Goal: Information Seeking & Learning: Learn about a topic

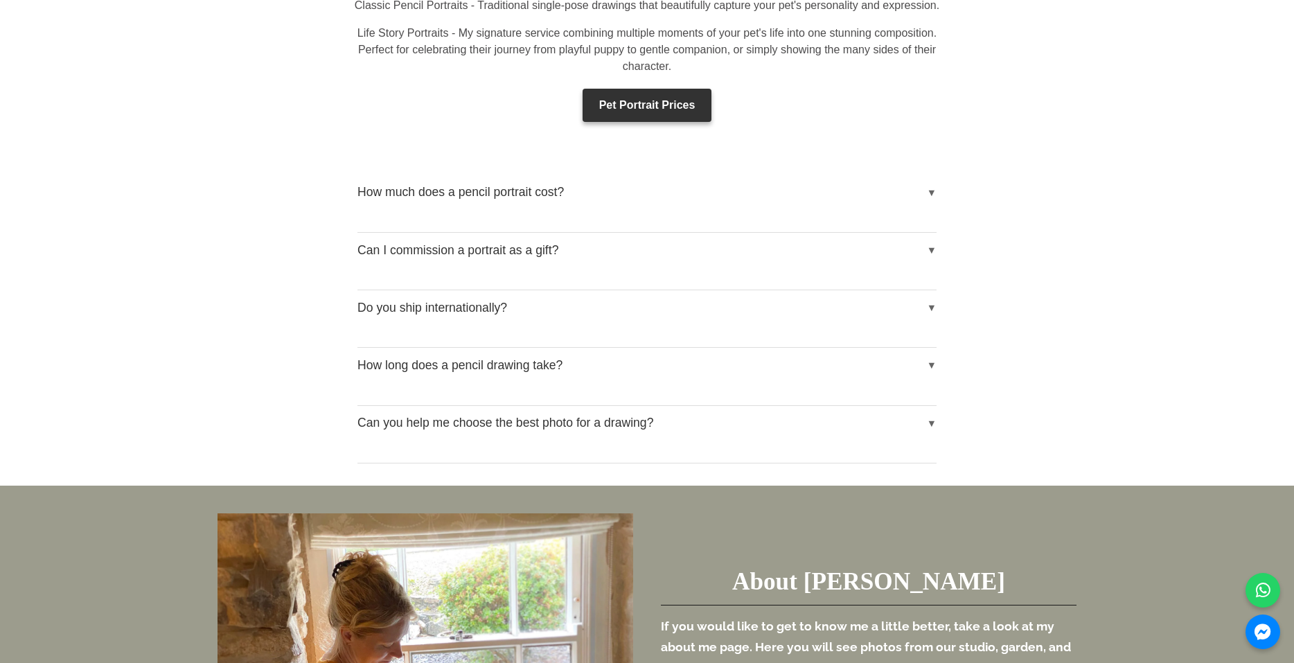
scroll to position [2258, 0]
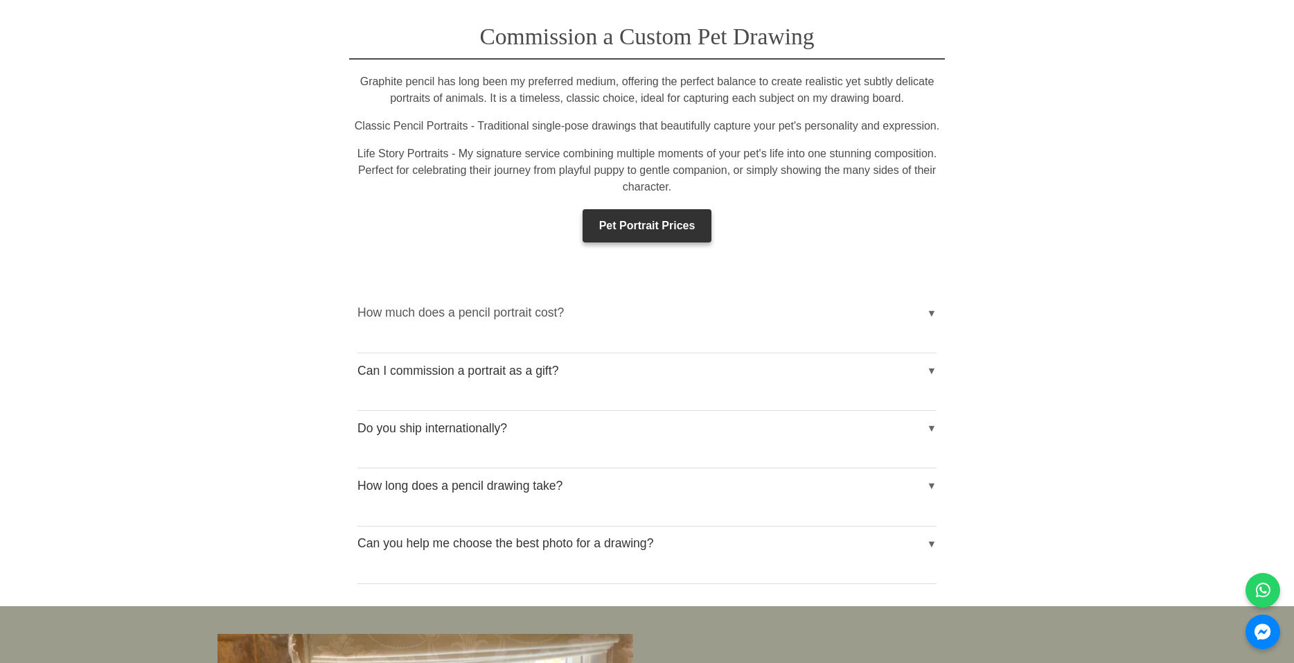
click at [548, 317] on button "How much does a pencil portrait cost?" at bounding box center [647, 313] width 579 height 35
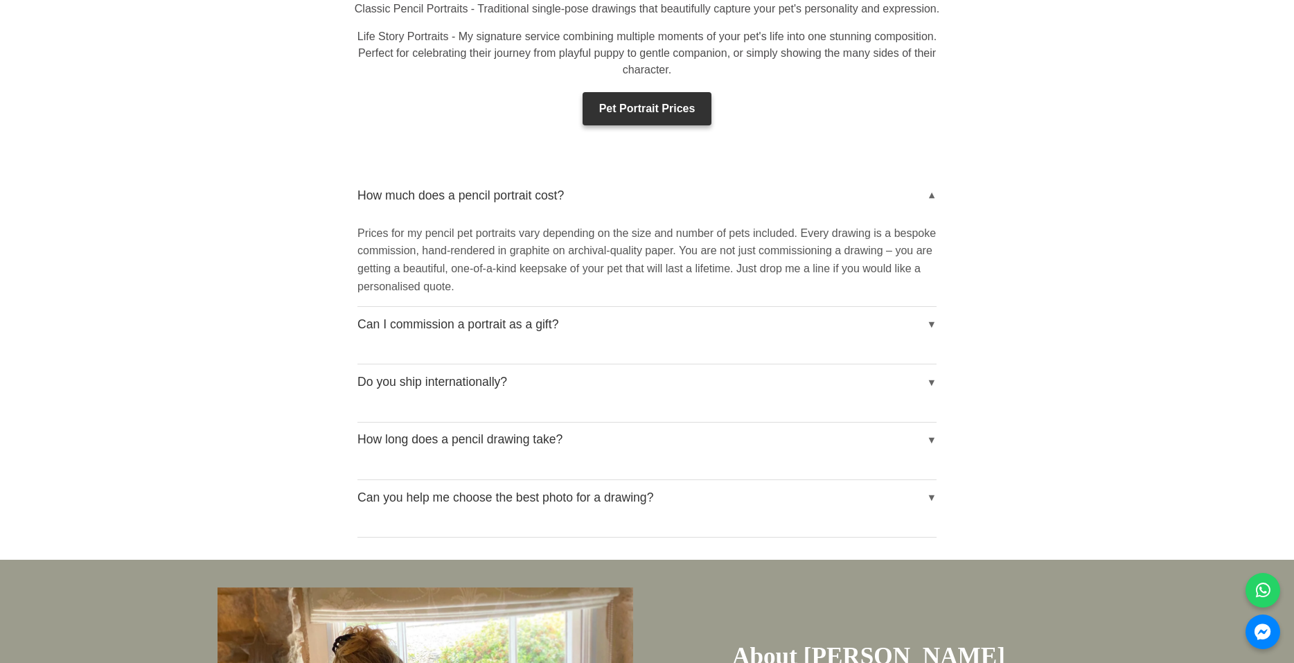
scroll to position [2466, 0]
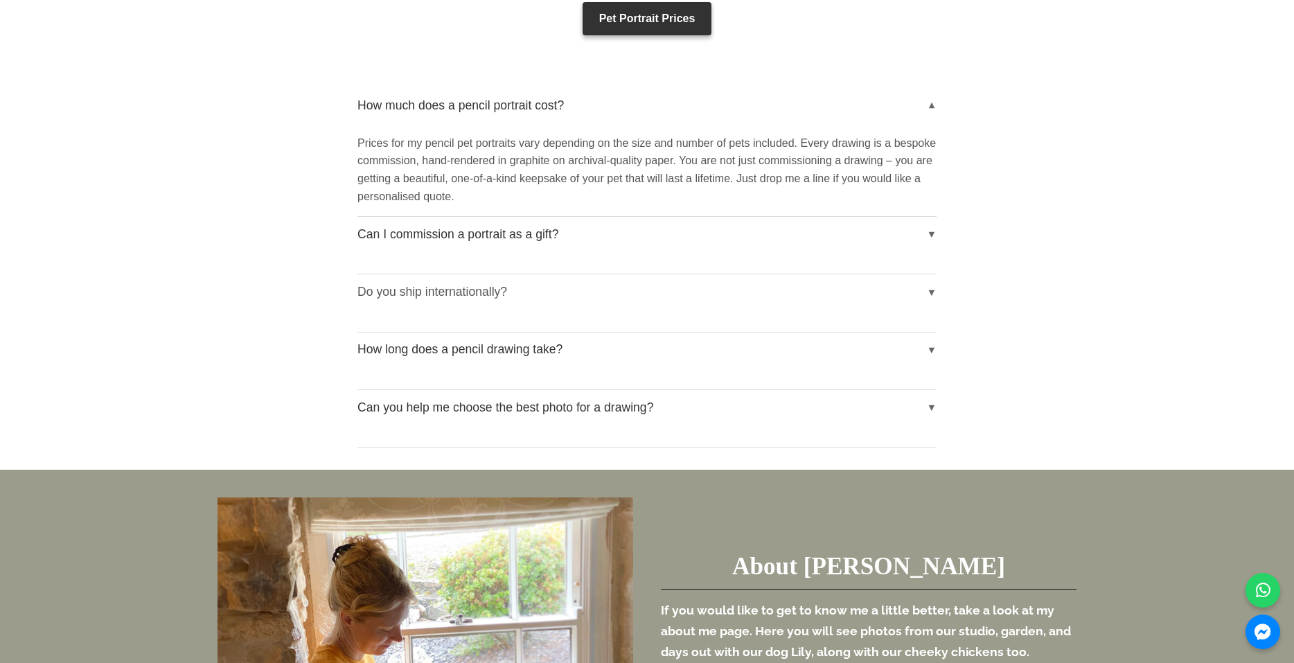
click at [469, 285] on button "Do you ship internationally?" at bounding box center [647, 291] width 579 height 35
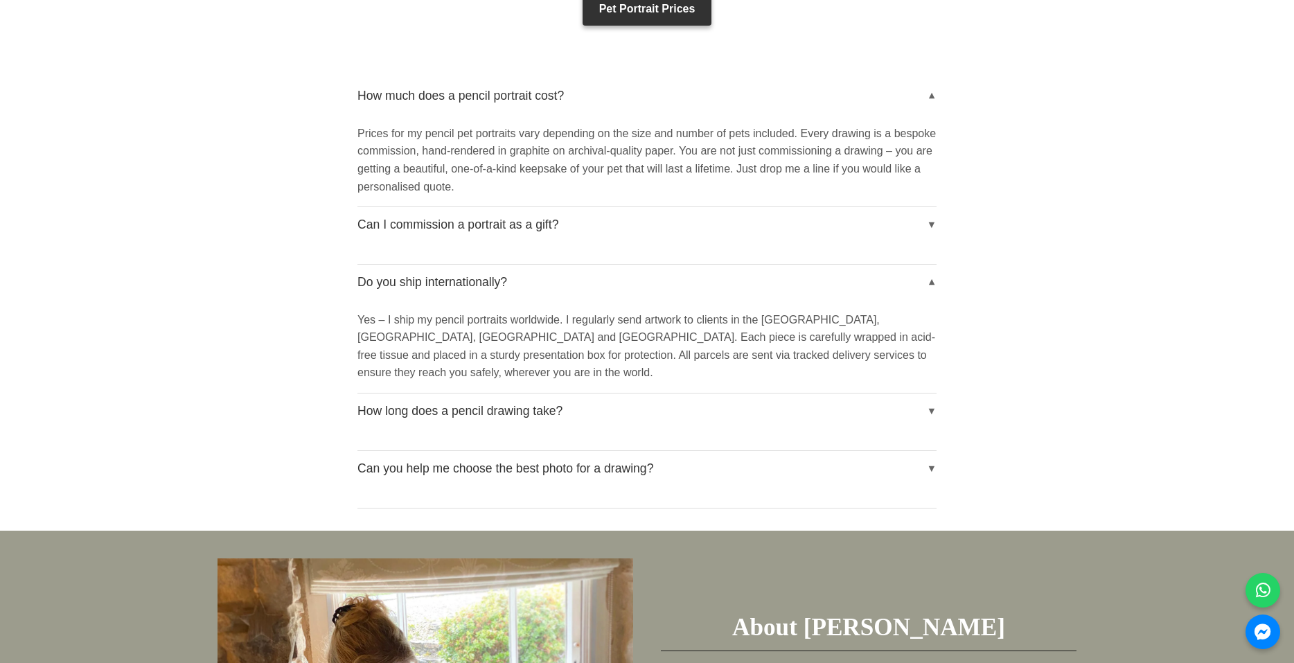
scroll to position [2687, 0]
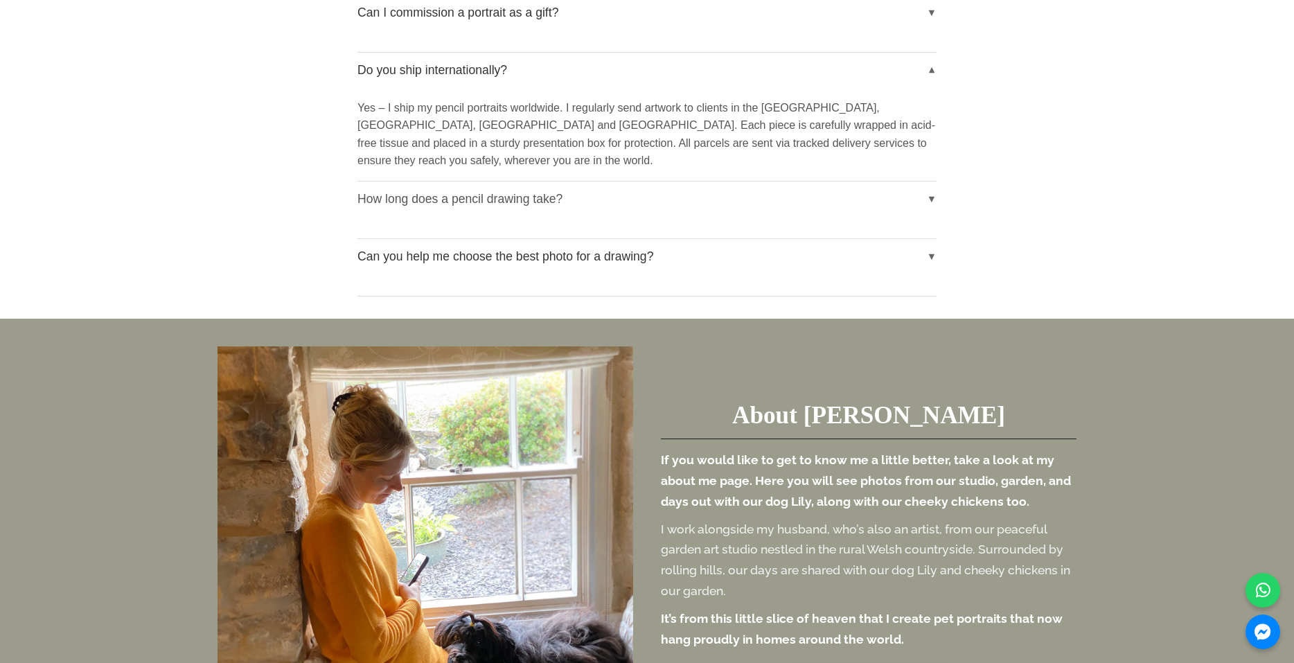
click at [452, 187] on button "How long does a pencil drawing take?" at bounding box center [647, 199] width 579 height 35
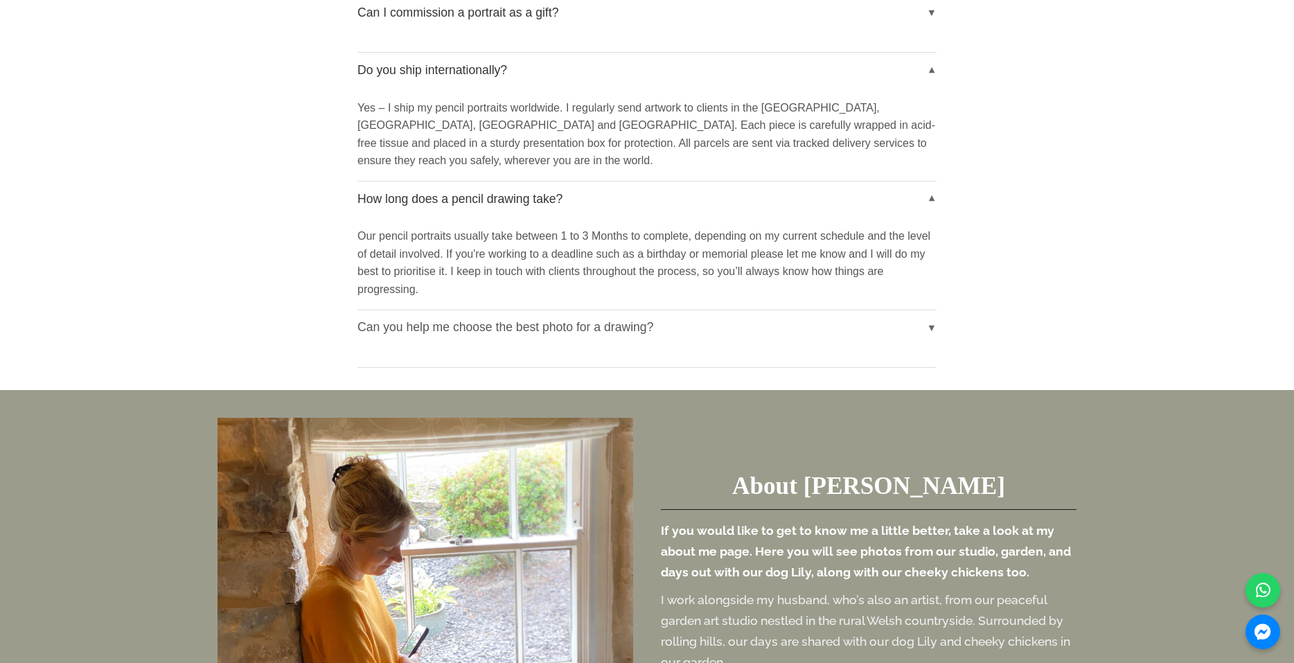
click at [535, 310] on button "Can you help me choose the best photo for a drawing?" at bounding box center [647, 327] width 579 height 35
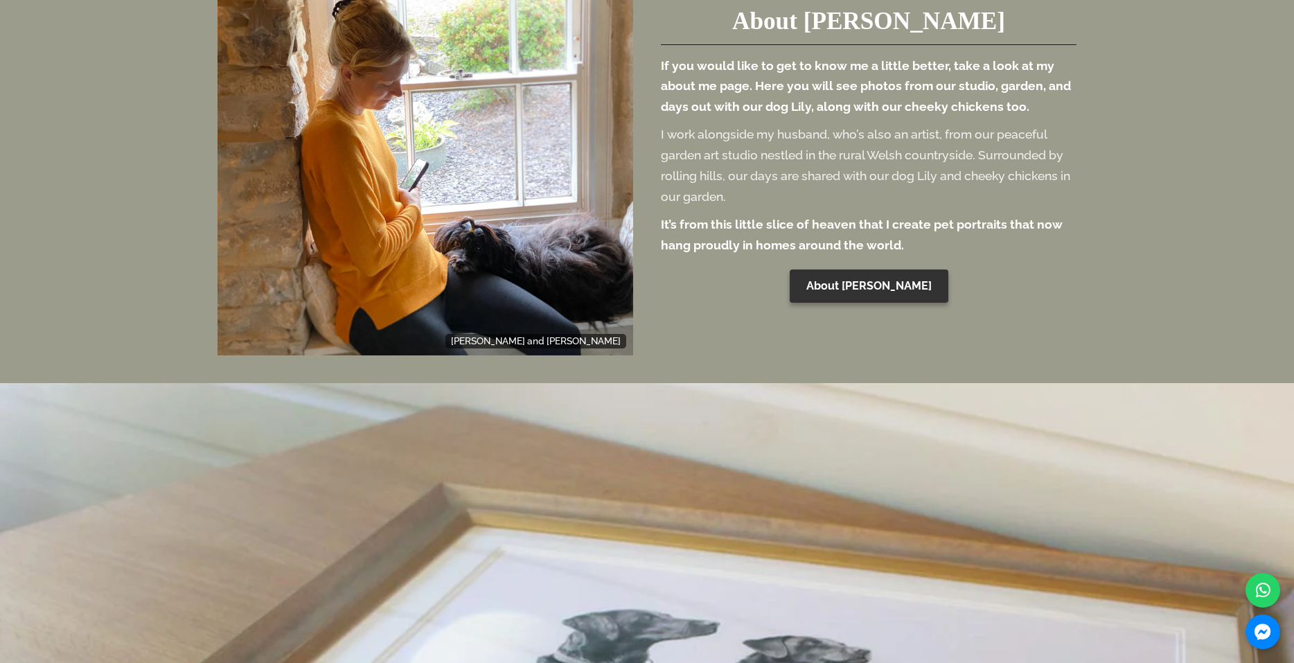
scroll to position [3224, 0]
click at [854, 269] on link "About [PERSON_NAME]" at bounding box center [869, 285] width 159 height 33
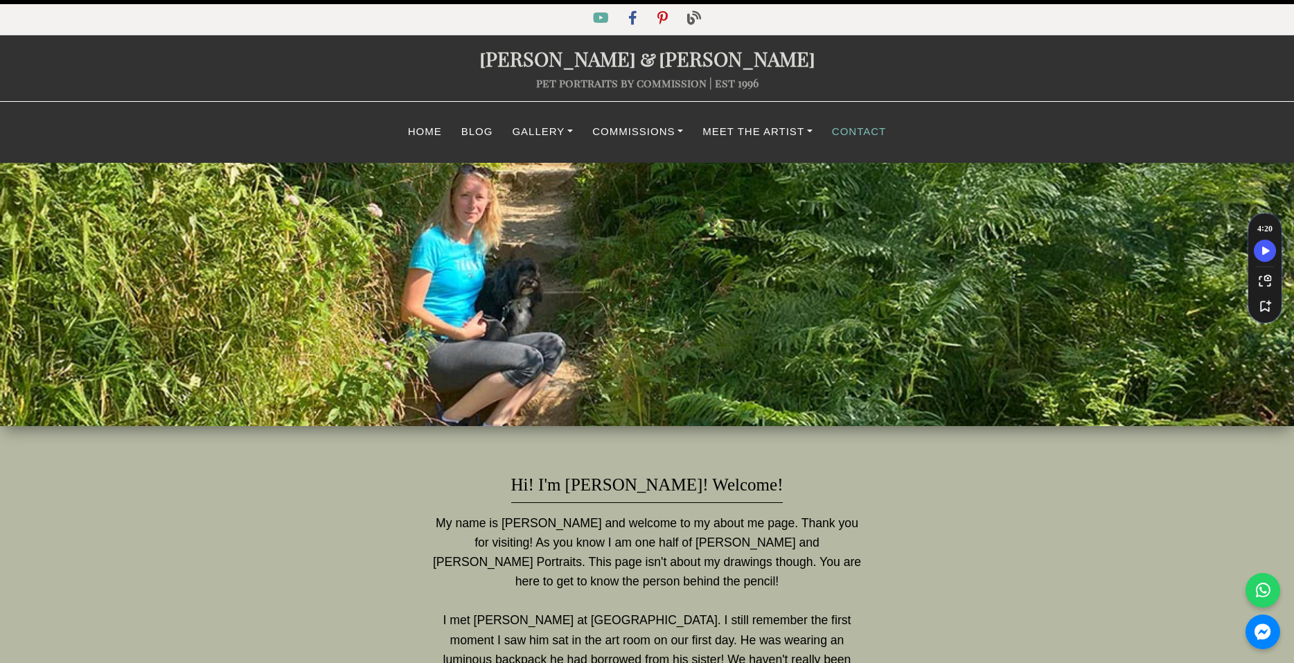
click at [850, 134] on link "Contact" at bounding box center [859, 131] width 73 height 27
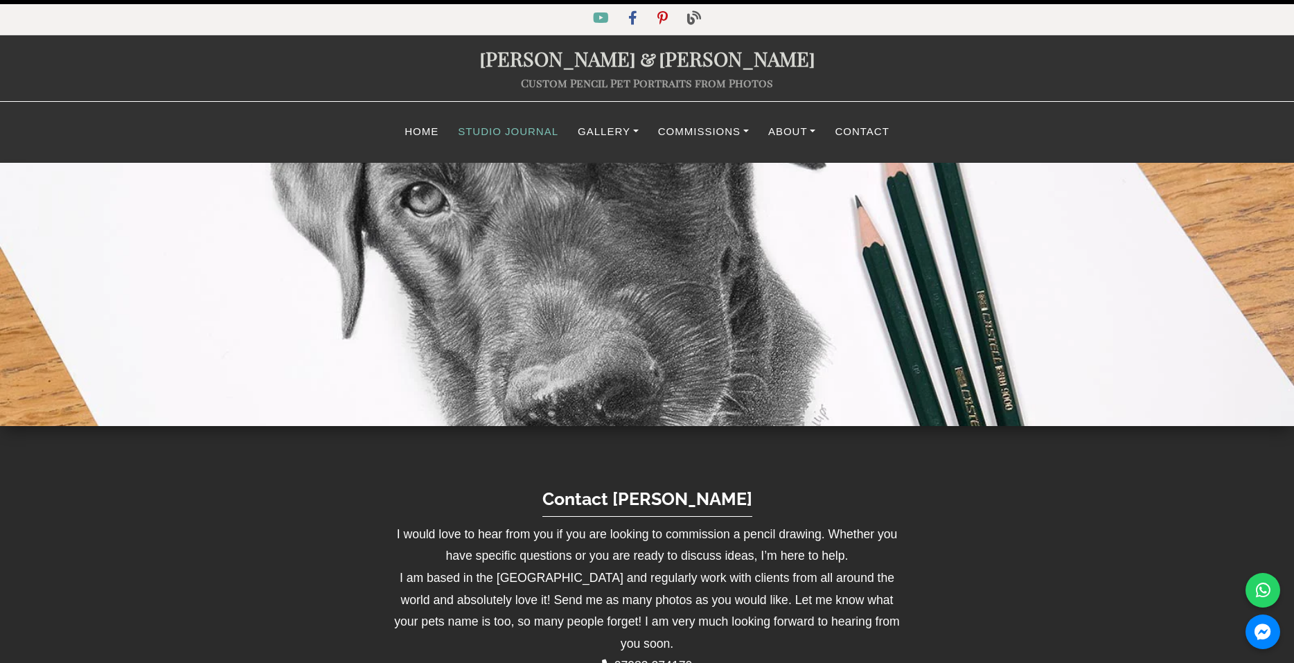
click at [474, 132] on link "Studio Journal" at bounding box center [508, 131] width 120 height 27
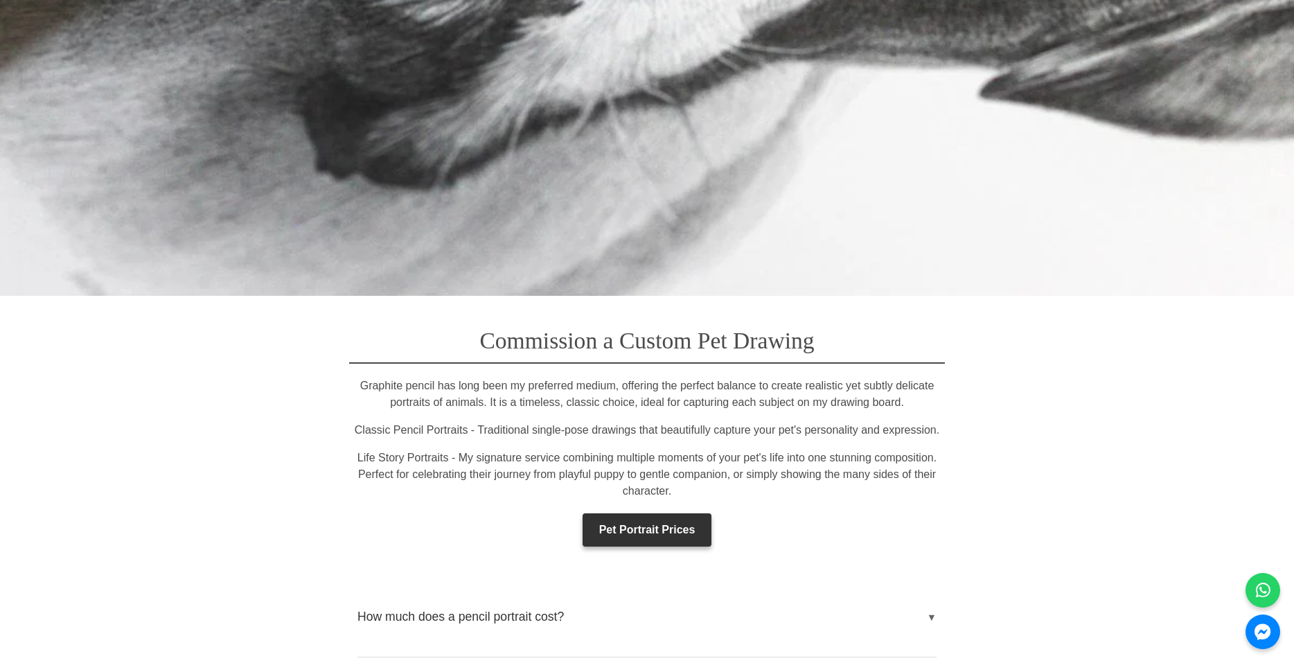
scroll to position [1962, 0]
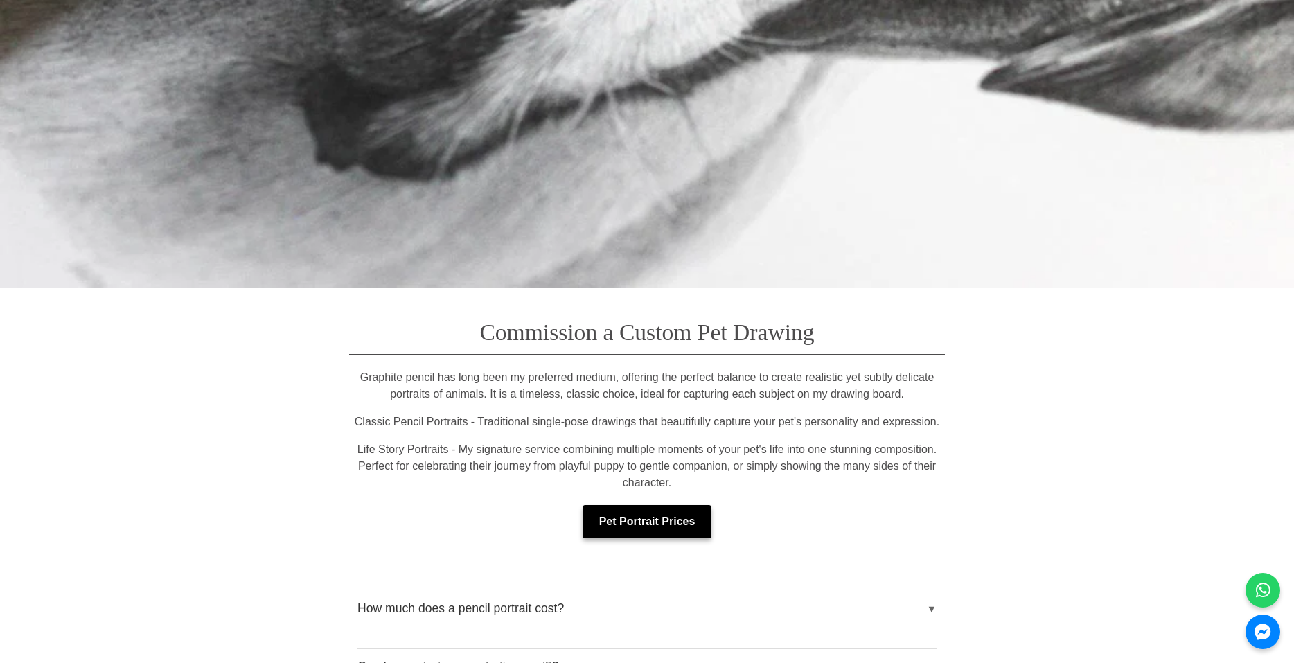
click at [659, 524] on link "Pet Portrait Prices" at bounding box center [648, 521] width 130 height 33
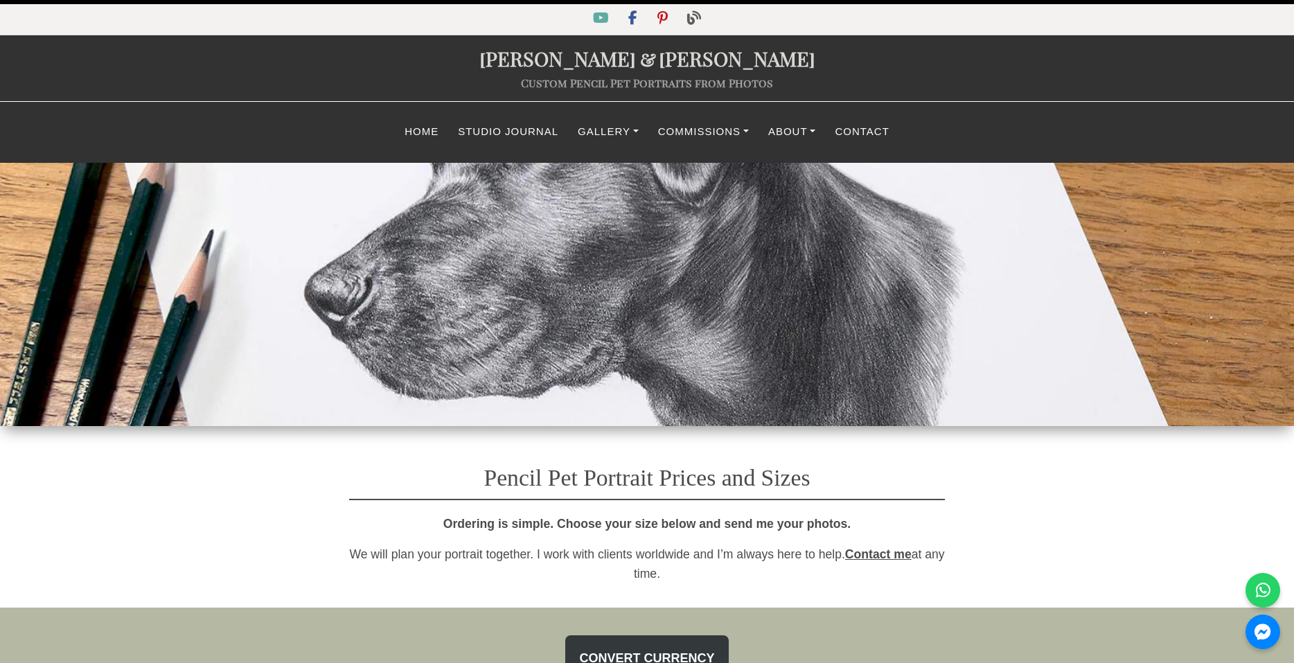
select select "GBP"
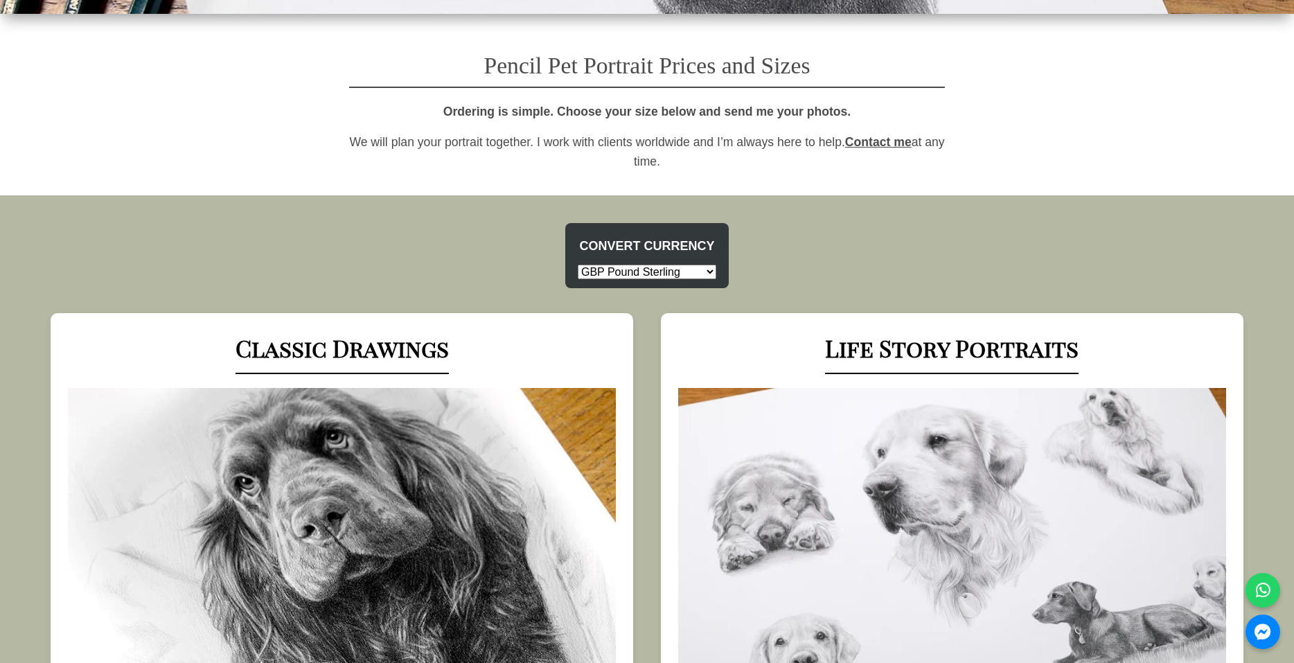
scroll to position [67, 0]
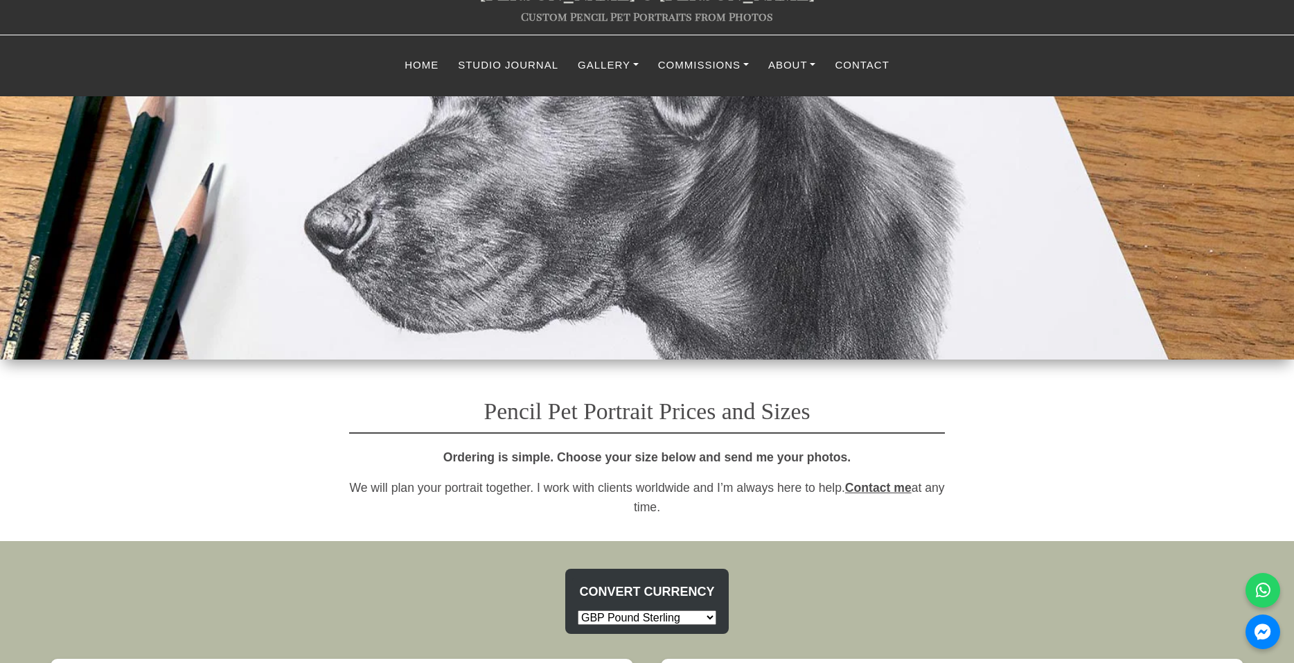
click at [711, 615] on select "USD US Dollar EUR Euro GBP Pound Sterling AUD Australian Dollar CAD Canadian Do…" at bounding box center [647, 617] width 139 height 15
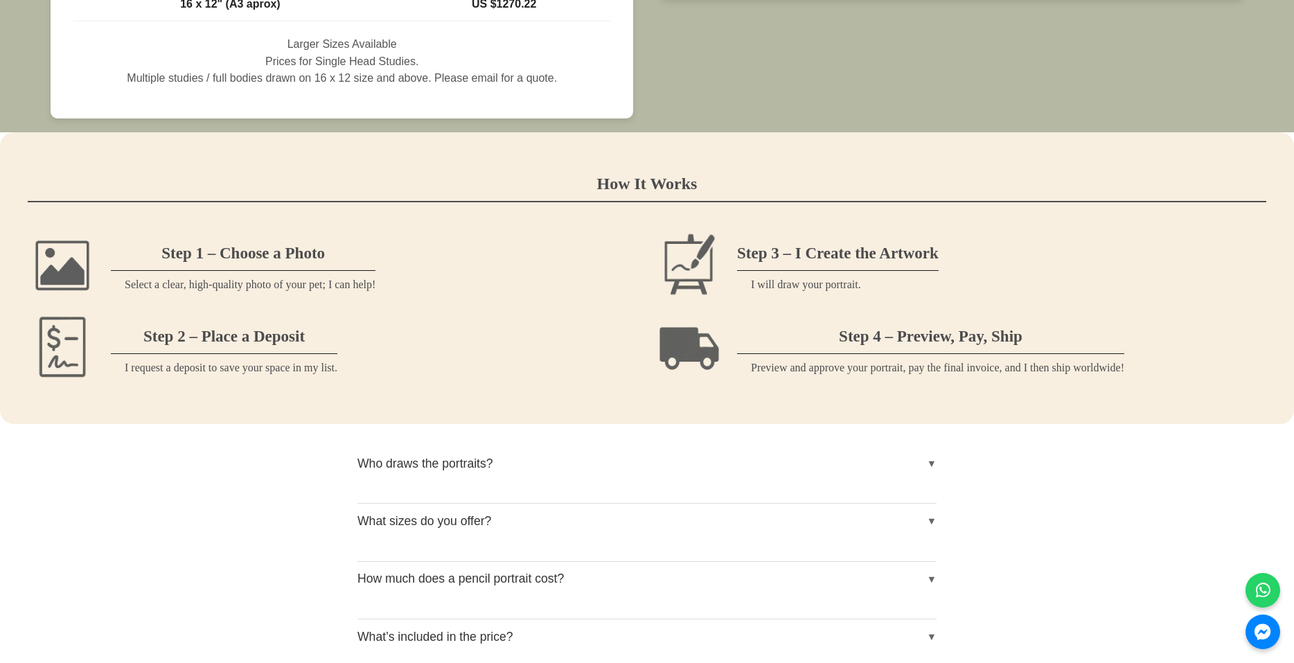
scroll to position [1337, 0]
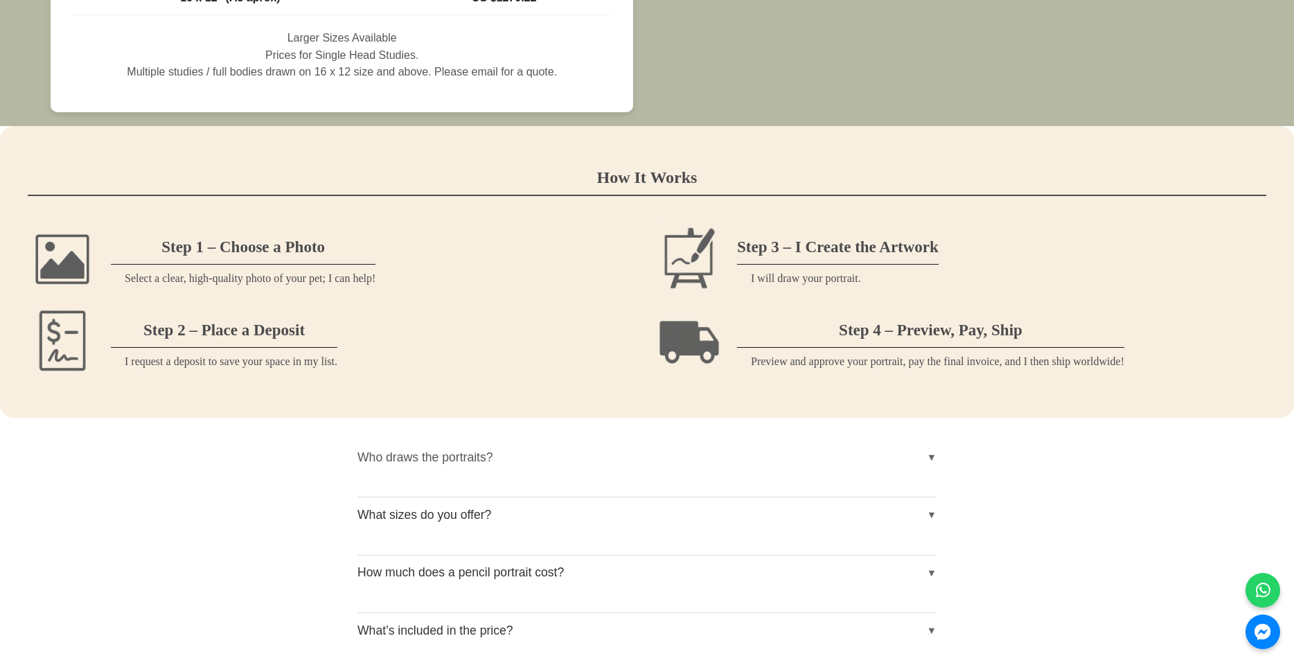
click at [933, 458] on button "Who draws the portraits?" at bounding box center [647, 457] width 579 height 35
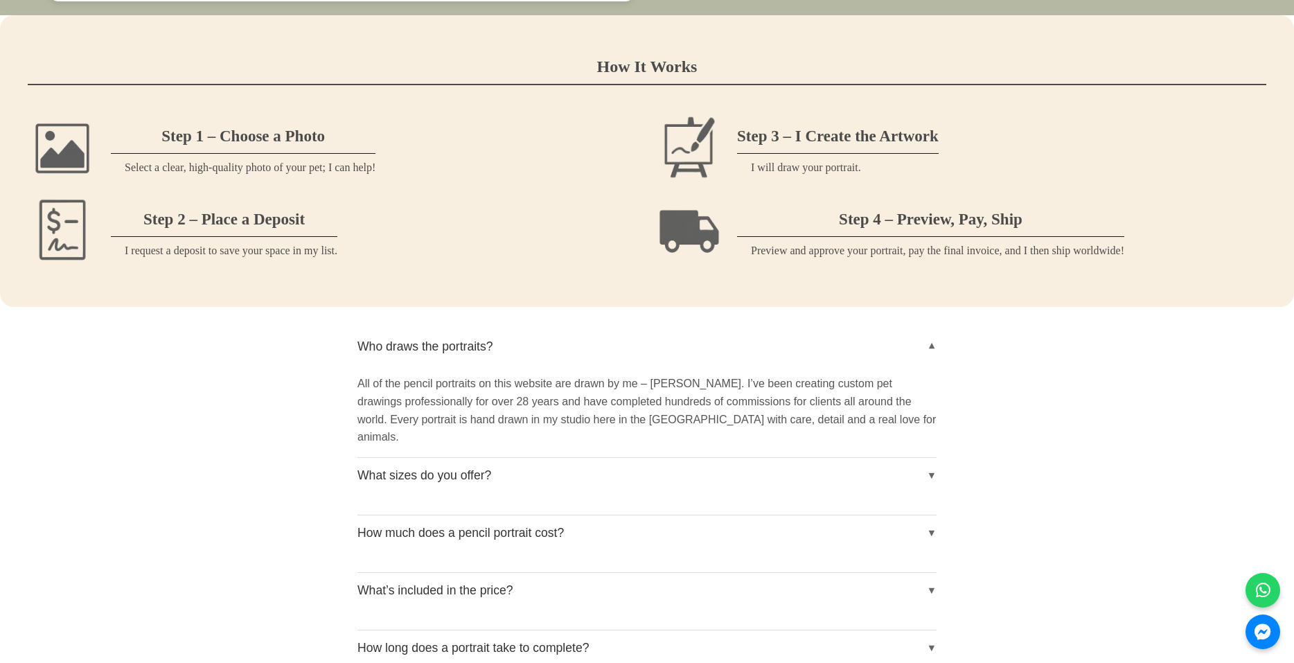
scroll to position [1664, 0]
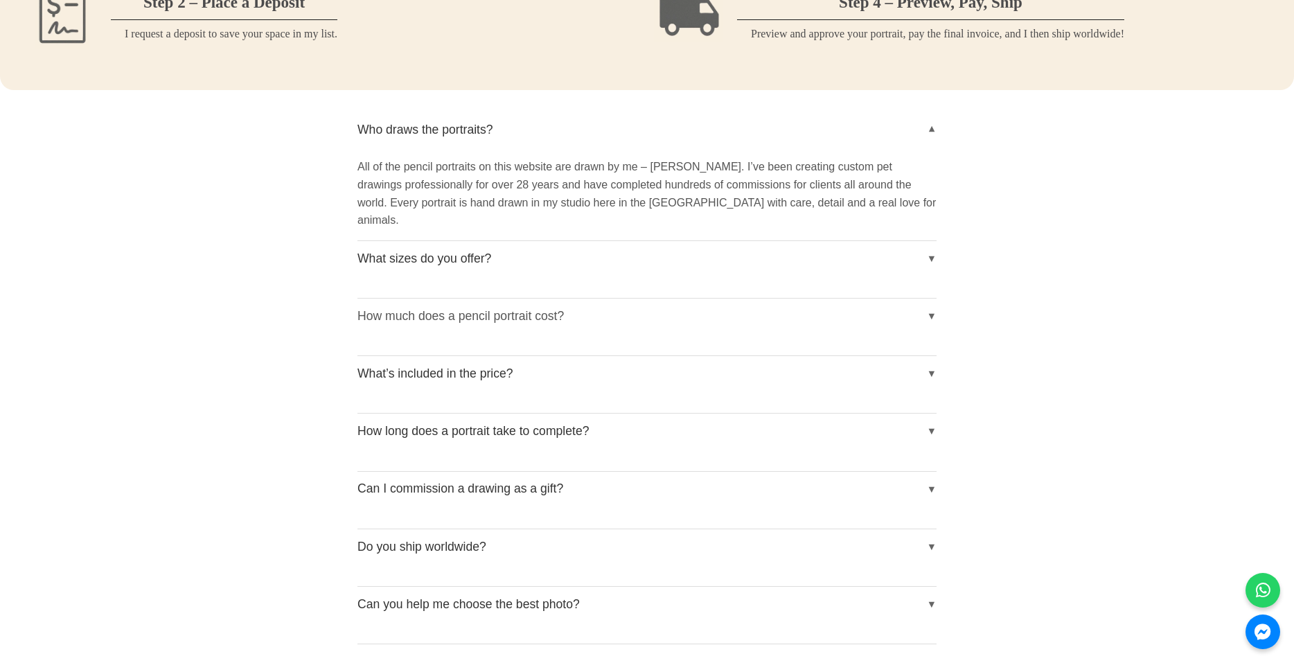
click at [516, 299] on button "How much does a pencil portrait cost?" at bounding box center [647, 316] width 579 height 35
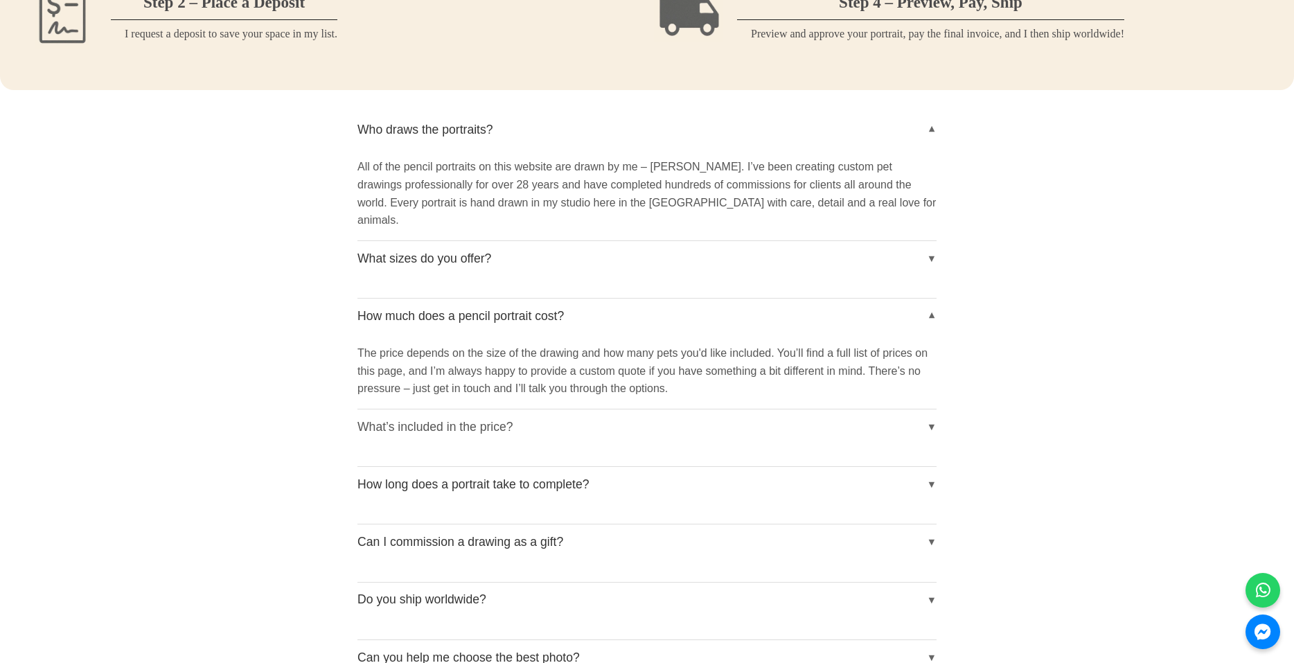
click at [438, 412] on button "What’s included in the price?" at bounding box center [647, 427] width 579 height 35
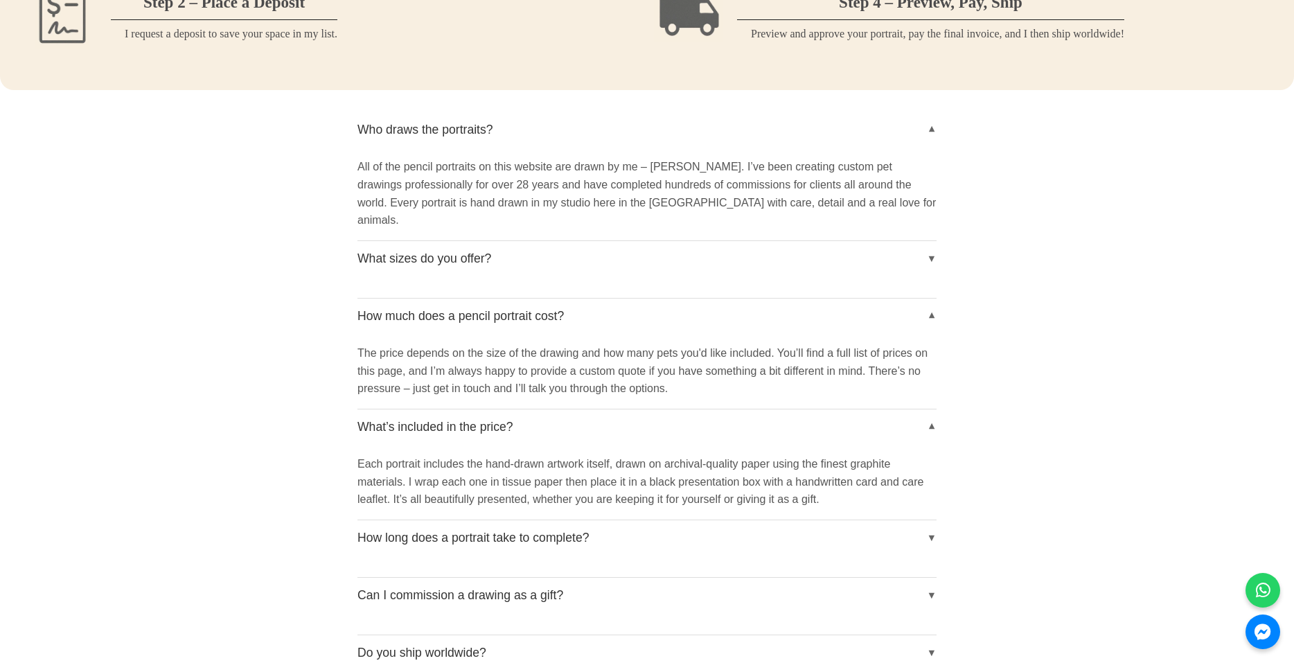
scroll to position [1698, 0]
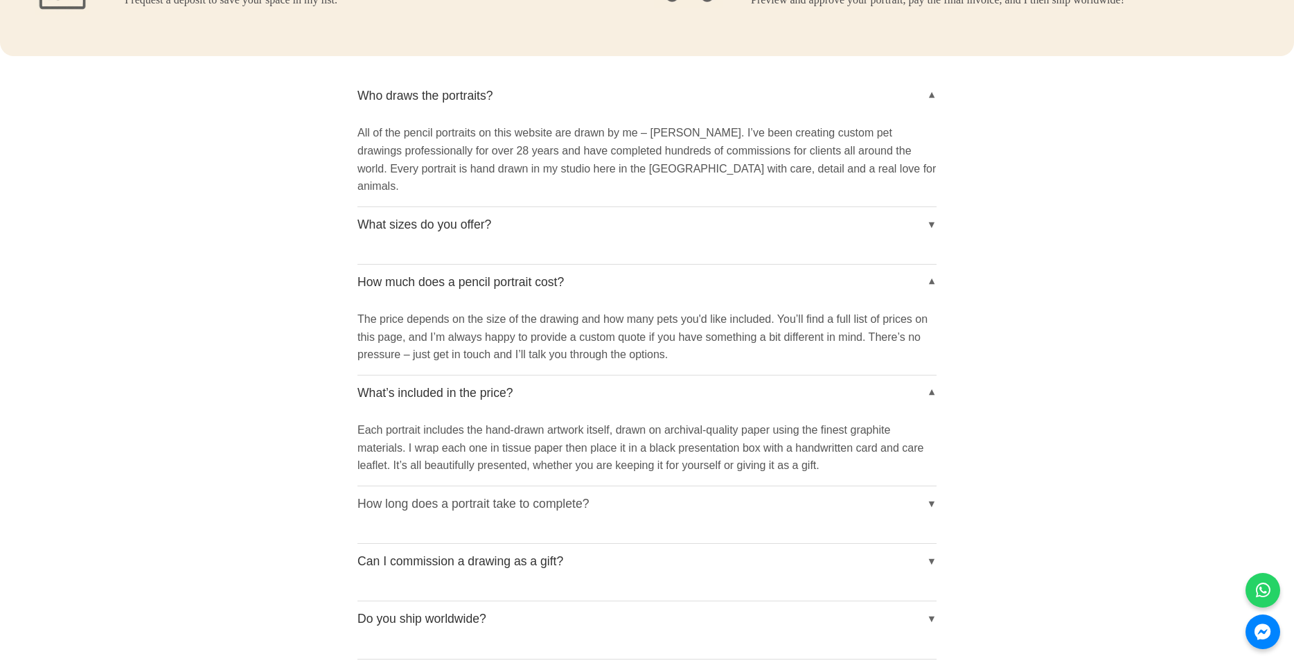
click at [561, 487] on button "How long does a portrait take to complete?" at bounding box center [647, 503] width 579 height 35
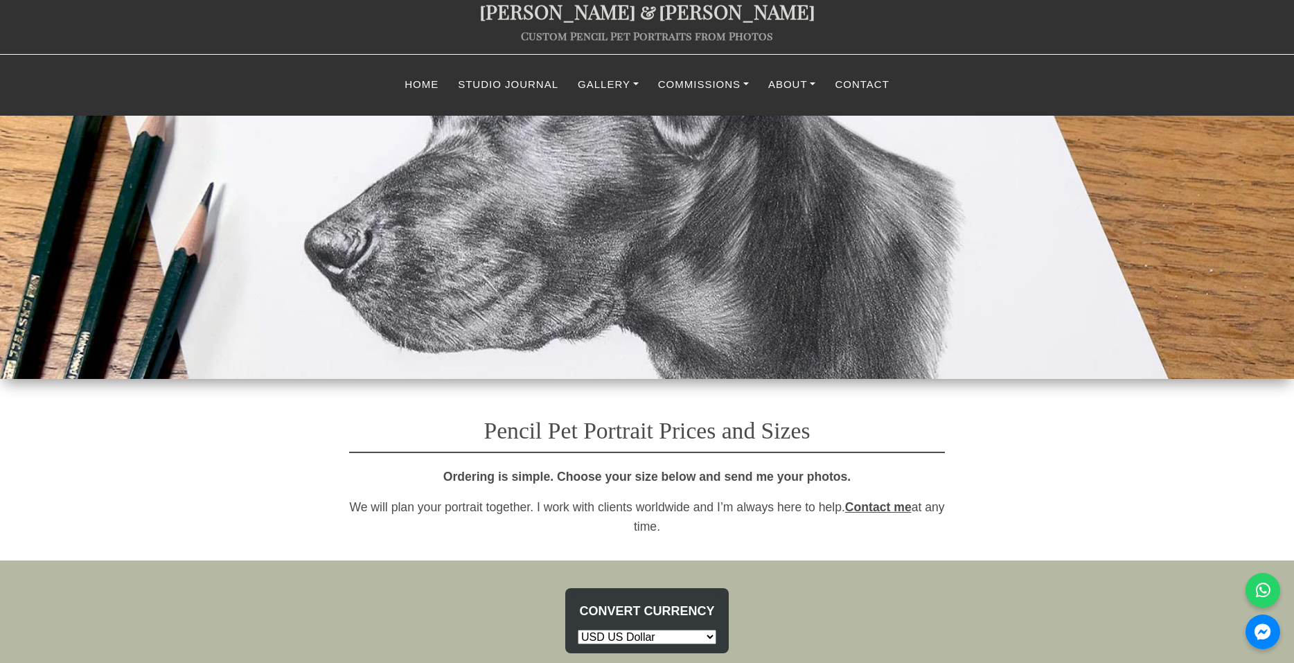
scroll to position [0, 0]
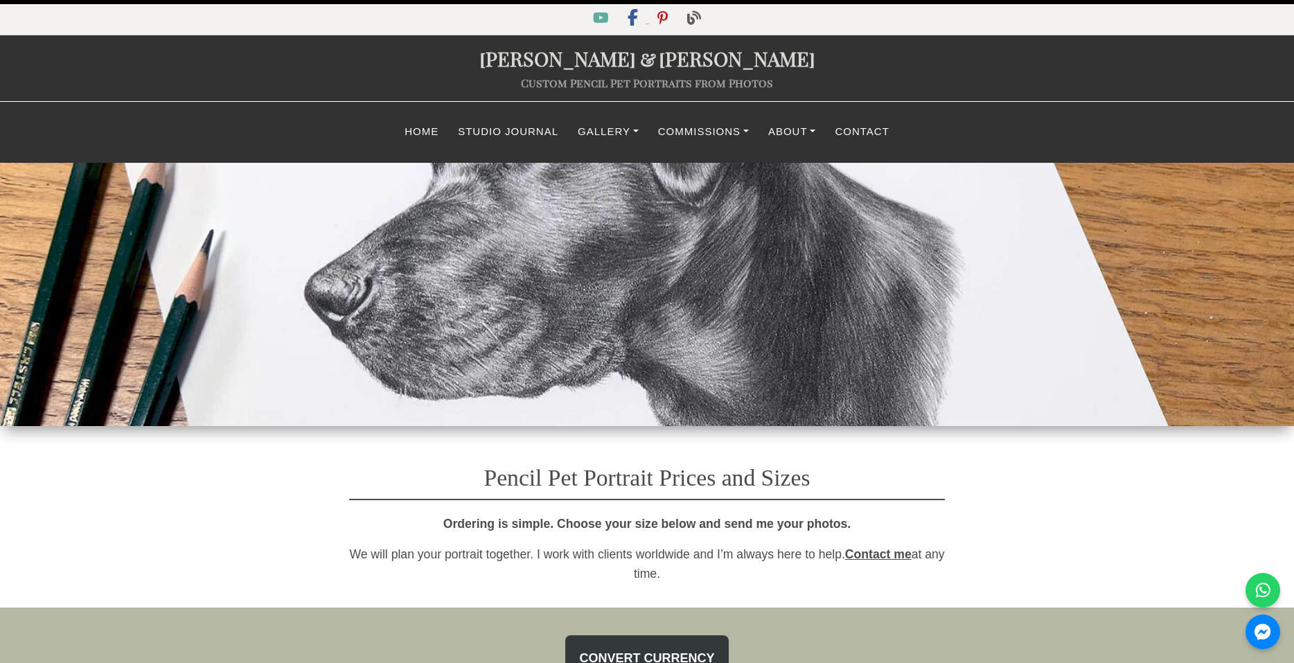
click at [635, 18] on icon "Facebook" at bounding box center [633, 18] width 11 height 17
